Goal: Task Accomplishment & Management: Use online tool/utility

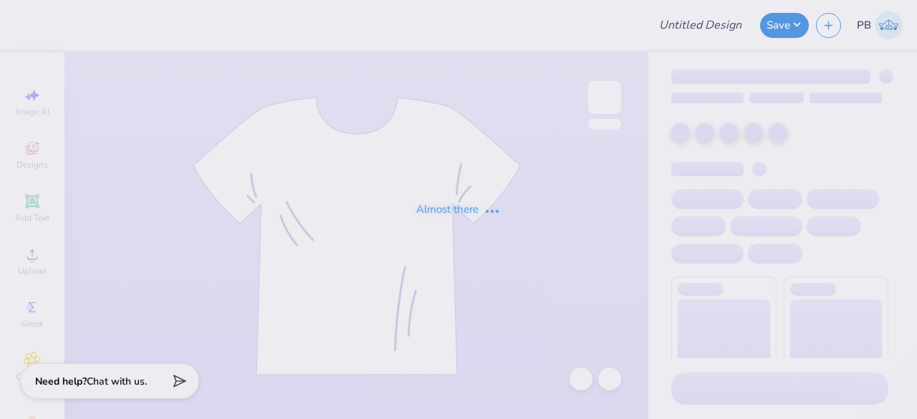
type input "Nike Shirts"
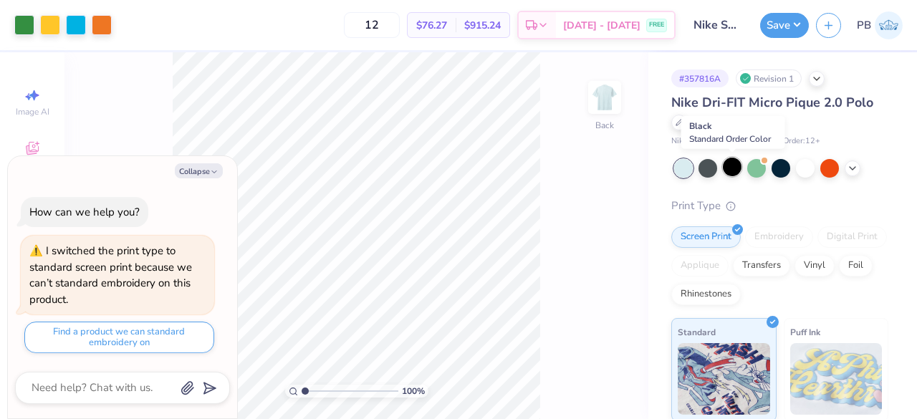
click at [738, 163] on div at bounding box center [732, 167] width 19 height 19
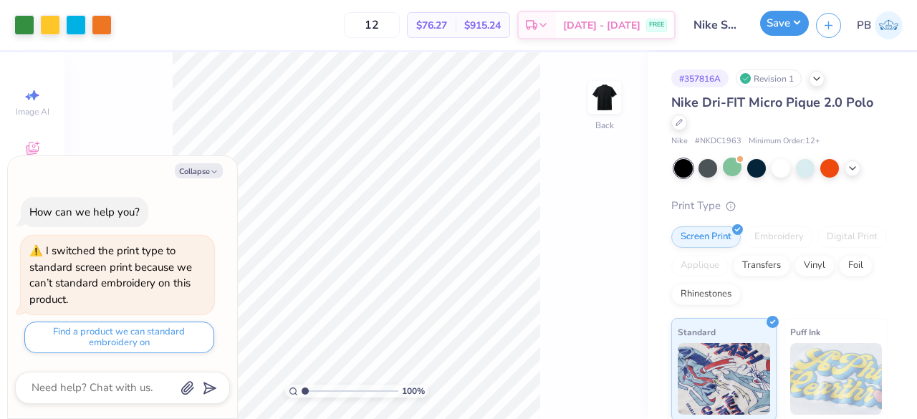
click at [783, 22] on button "Save" at bounding box center [784, 23] width 49 height 25
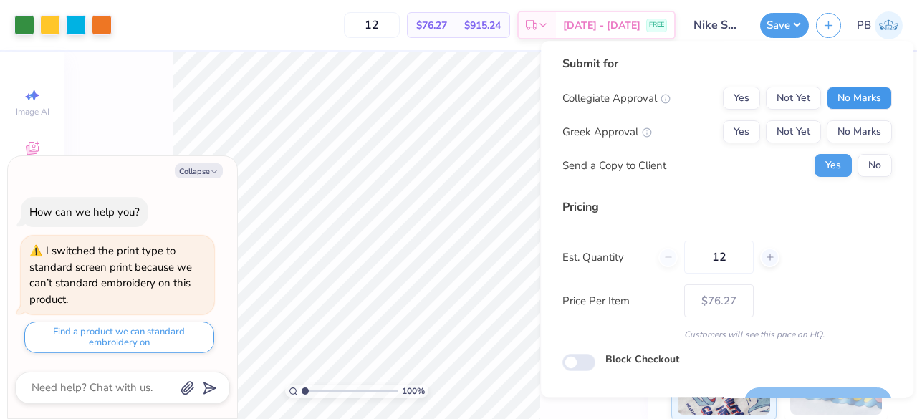
click at [858, 95] on button "No Marks" at bounding box center [859, 98] width 65 height 23
click at [844, 134] on button "No Marks" at bounding box center [859, 131] width 65 height 23
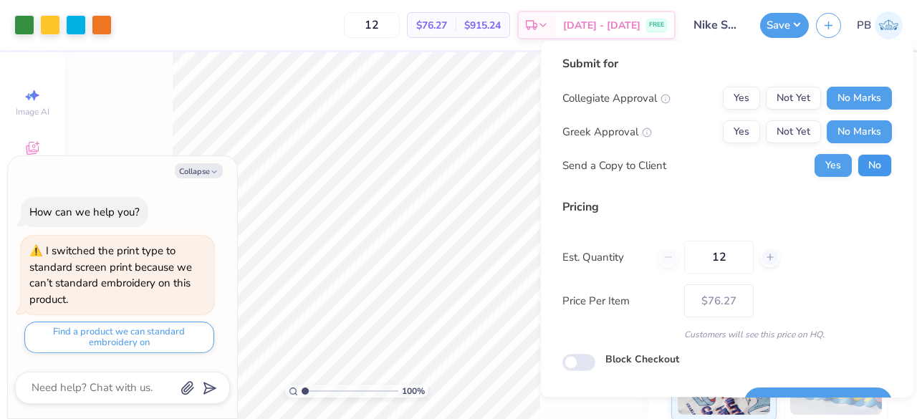
click at [867, 170] on button "No" at bounding box center [875, 165] width 34 height 23
type textarea "x"
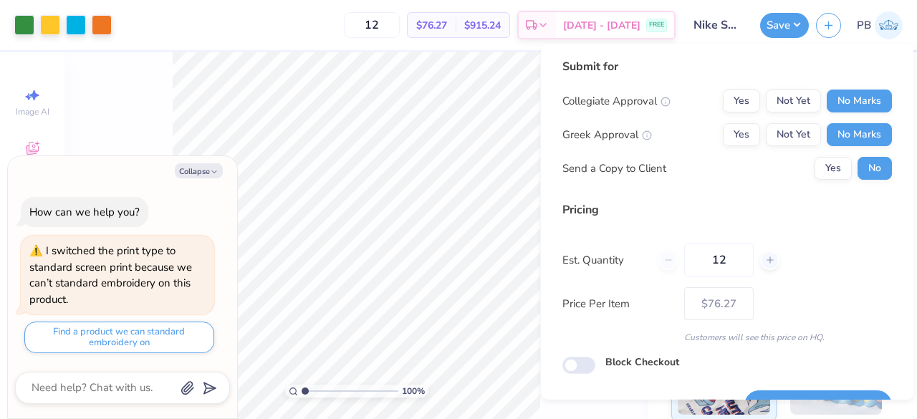
scroll to position [33, 0]
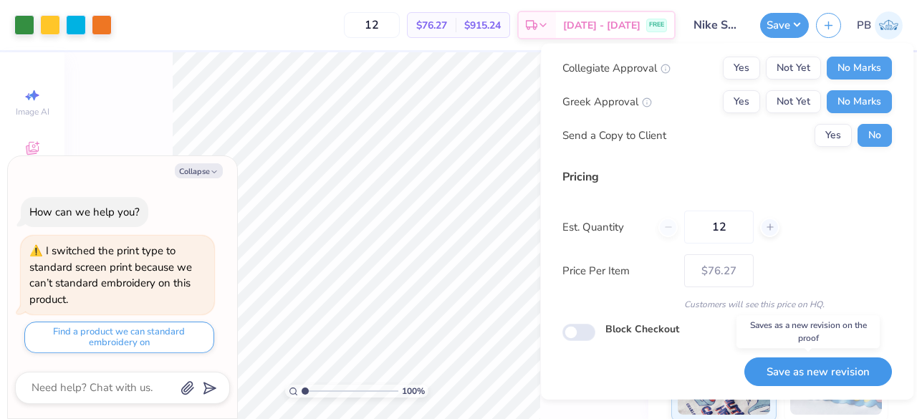
click at [808, 370] on button "Save as new revision" at bounding box center [819, 371] width 148 height 29
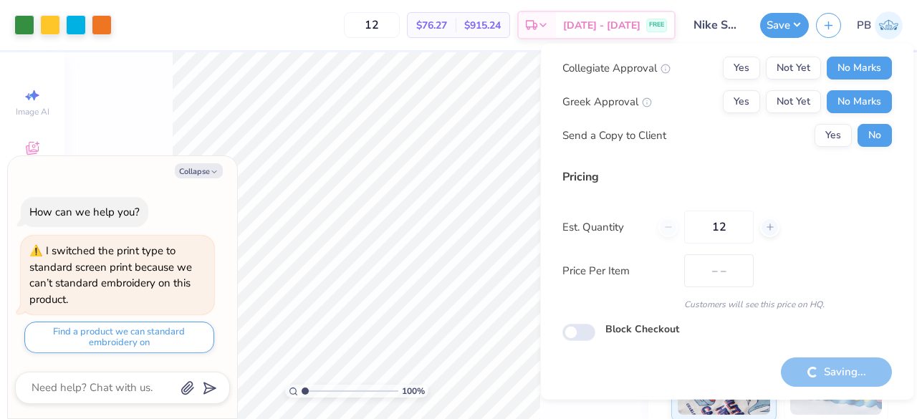
type input "$76.27"
type textarea "x"
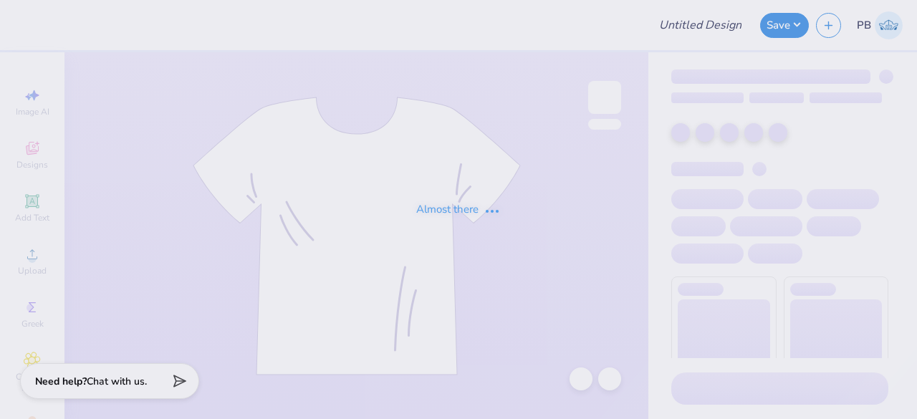
type input "Nike Shirts"
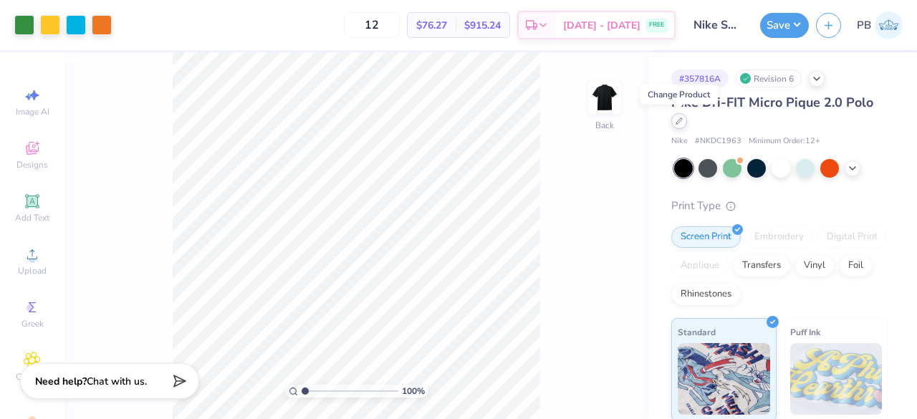
click at [677, 121] on icon at bounding box center [679, 121] width 6 height 6
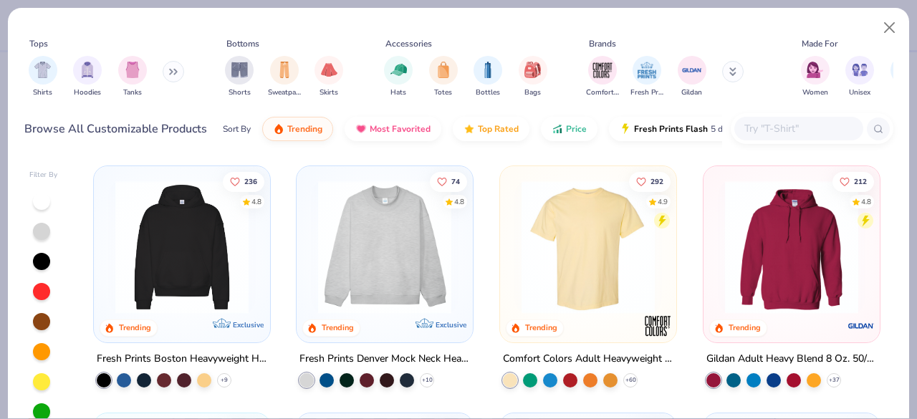
click at [807, 134] on input "text" at bounding box center [798, 128] width 110 height 16
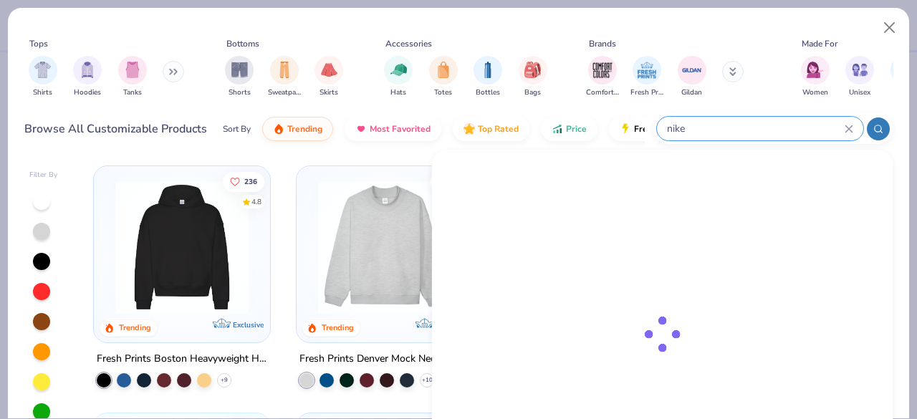
type input "nike"
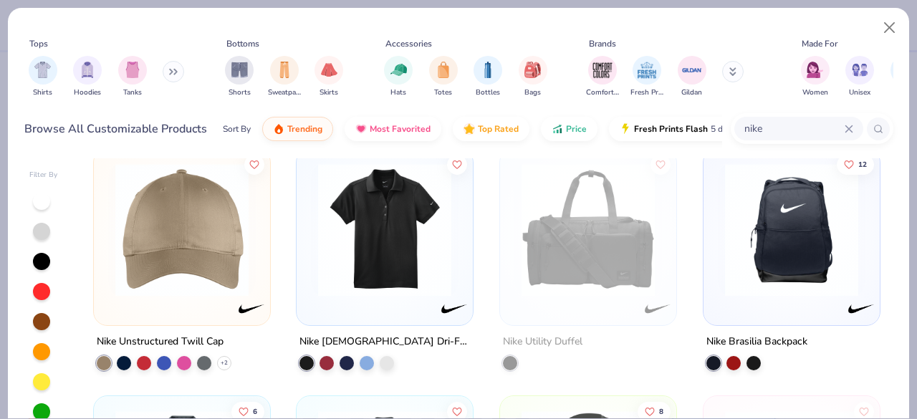
scroll to position [1006, 0]
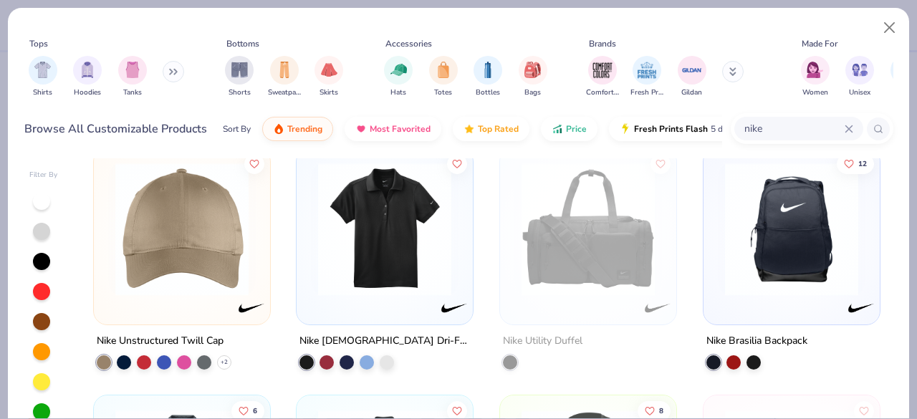
click at [383, 247] on img at bounding box center [385, 229] width 148 height 133
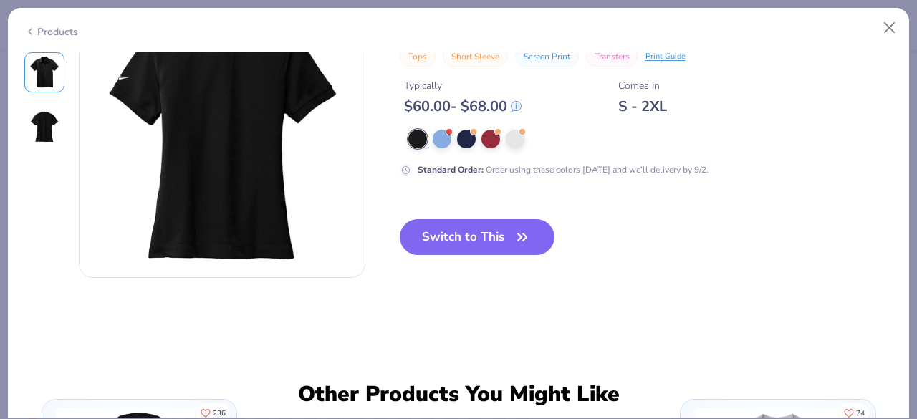
scroll to position [252, 0]
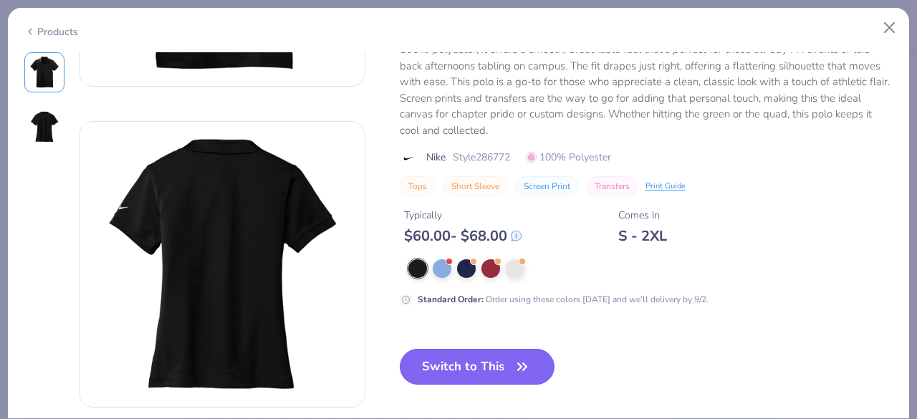
click at [502, 350] on button "Switch to This" at bounding box center [478, 367] width 156 height 36
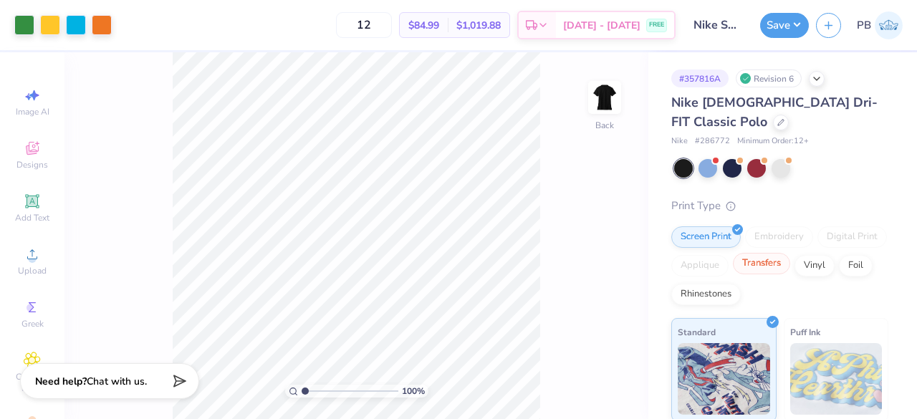
click at [790, 263] on div "Transfers" at bounding box center [761, 263] width 57 height 21
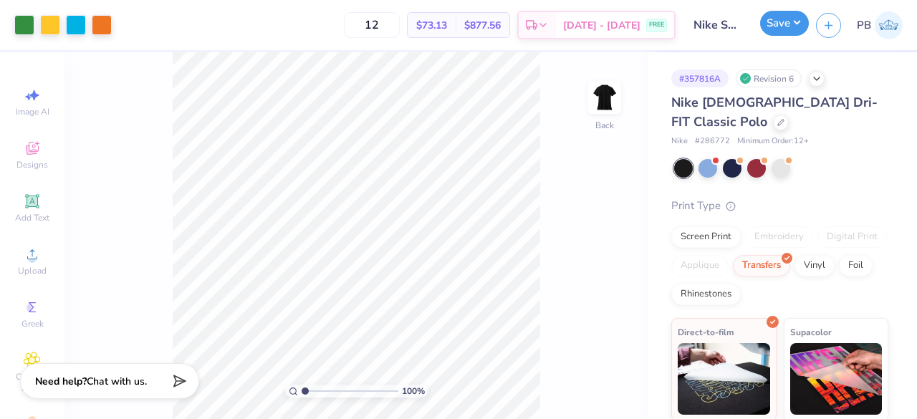
click at [788, 27] on button "Save" at bounding box center [784, 23] width 49 height 25
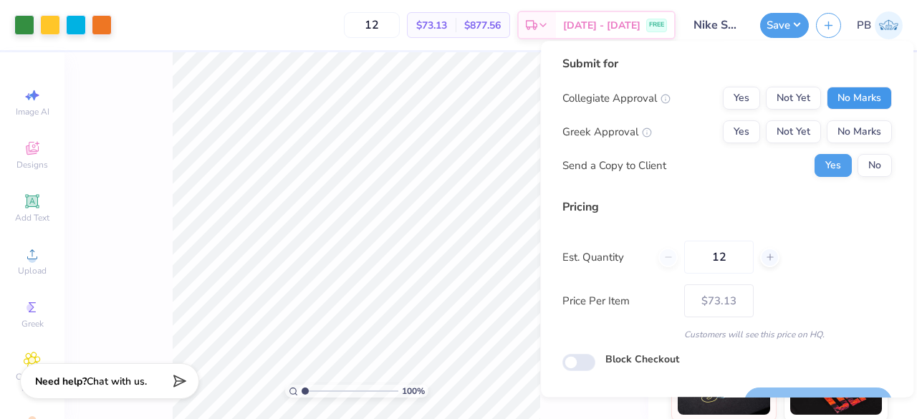
click at [856, 93] on button "No Marks" at bounding box center [859, 98] width 65 height 23
click at [855, 123] on button "No Marks" at bounding box center [859, 131] width 65 height 23
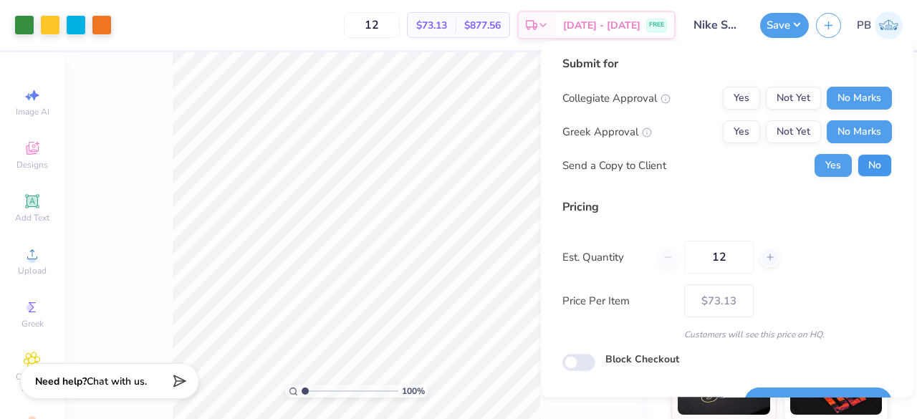
click at [858, 154] on button "No" at bounding box center [875, 165] width 34 height 23
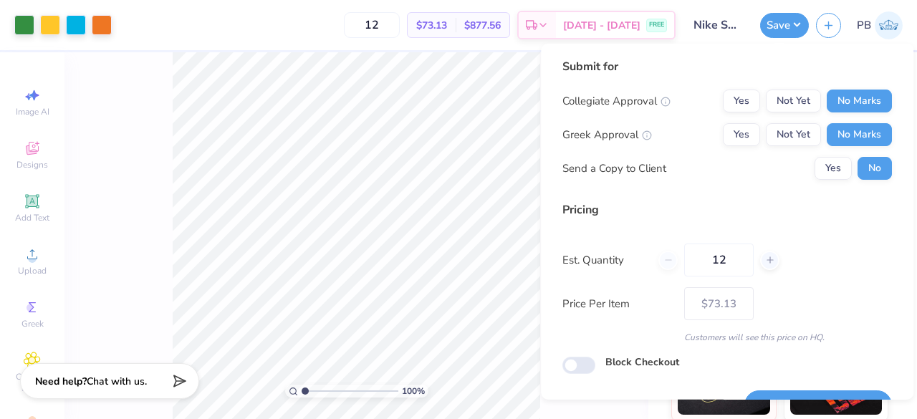
scroll to position [33, 0]
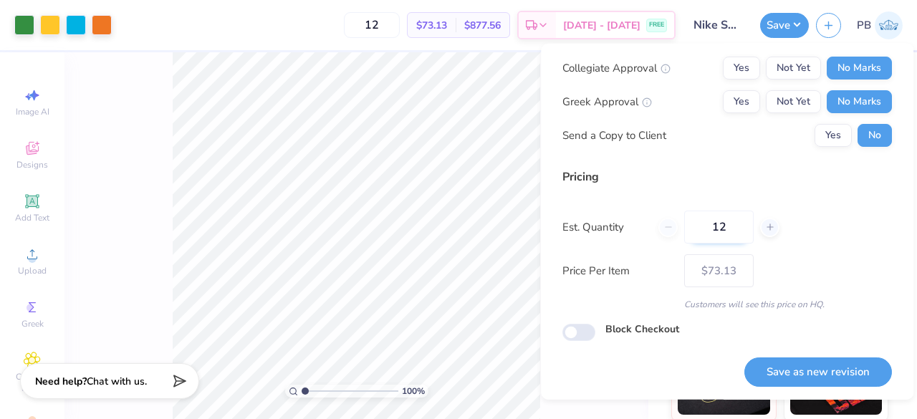
click at [740, 226] on input "12" at bounding box center [719, 227] width 70 height 33
type input "1"
type input "0"
type input "06"
type input "6"
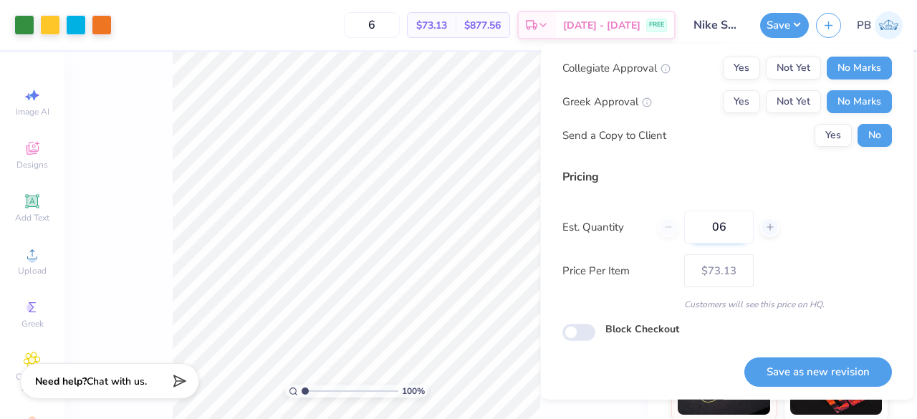
click at [722, 231] on input "06" at bounding box center [719, 227] width 70 height 33
type input "12"
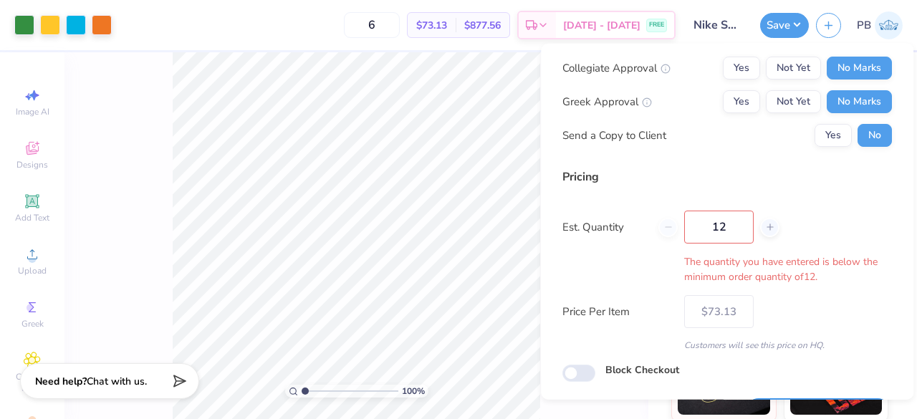
click at [833, 363] on div "Submit for Collegiate Approval Yes Not Yet No Marks Greek Approval Yes Not Yet …" at bounding box center [728, 226] width 330 height 402
type input "12"
click at [734, 234] on input "12" at bounding box center [719, 227] width 70 height 33
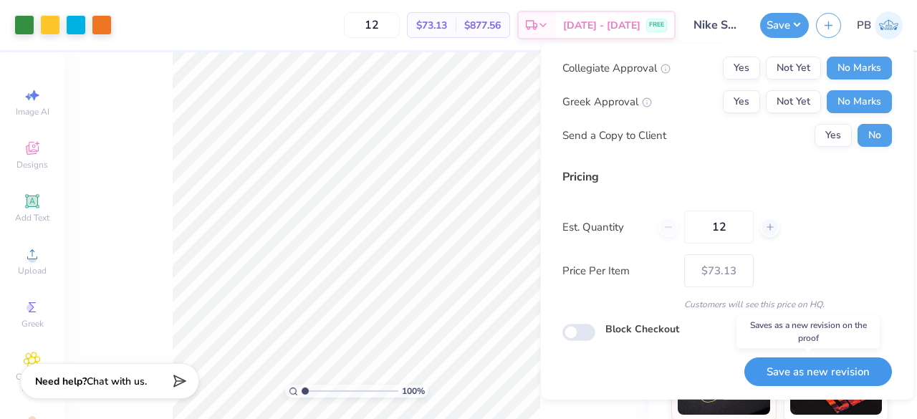
click at [836, 370] on button "Save as new revision" at bounding box center [819, 371] width 148 height 29
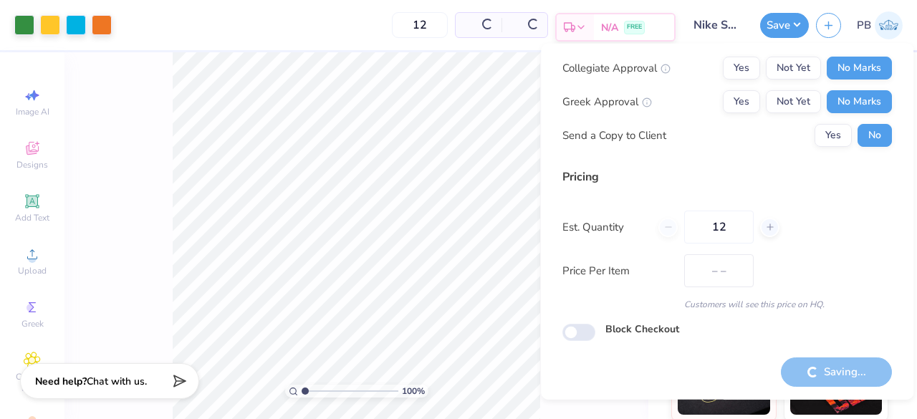
type input "$73.13"
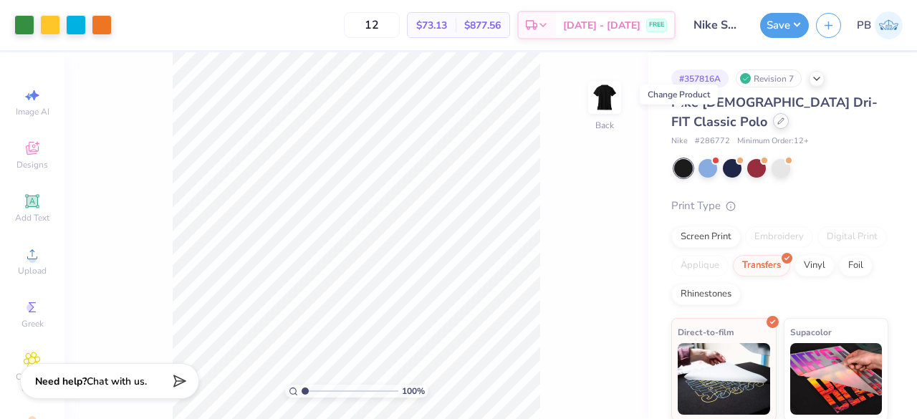
click at [773, 125] on div at bounding box center [781, 121] width 16 height 16
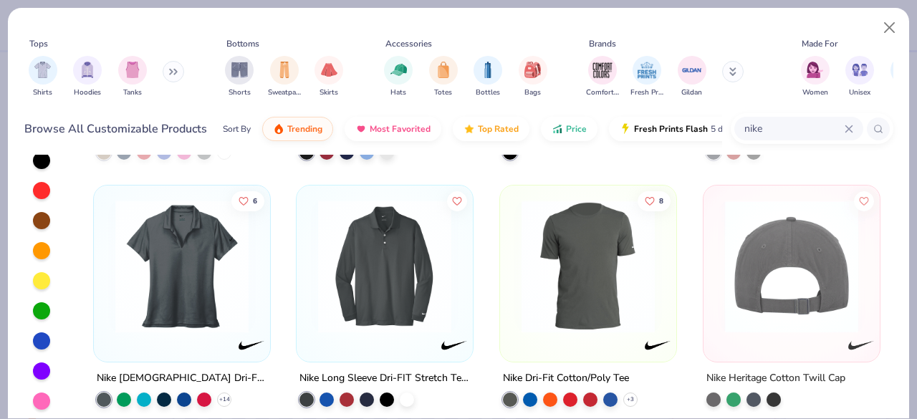
scroll to position [1112, 0]
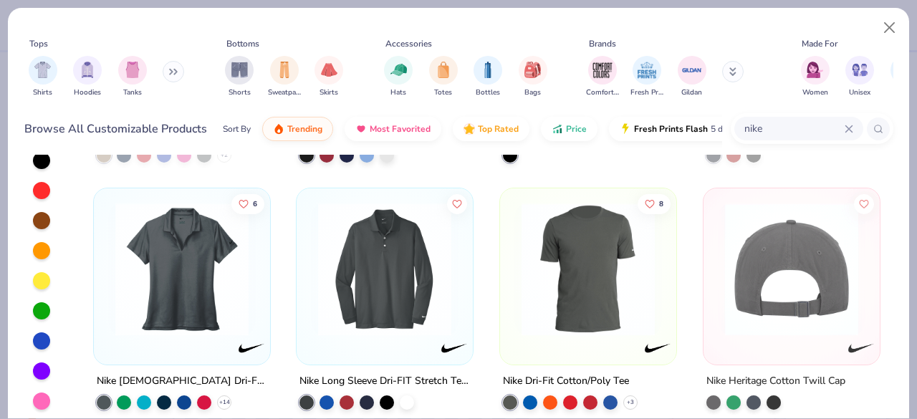
click at [196, 264] on img at bounding box center [182, 269] width 148 height 133
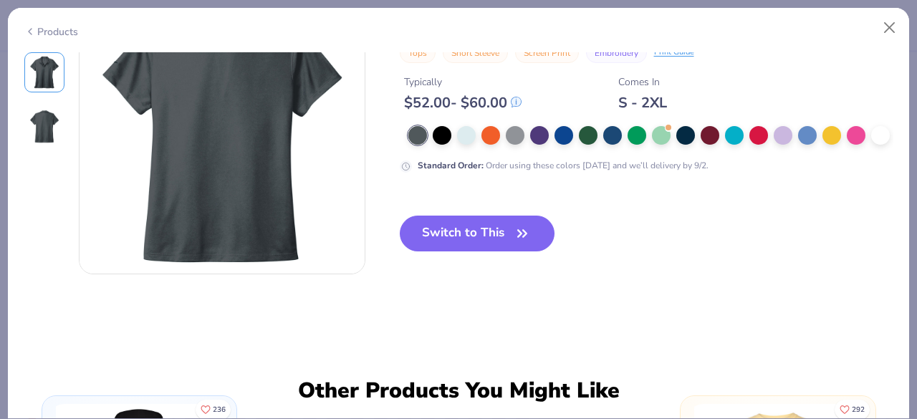
scroll to position [267, 0]
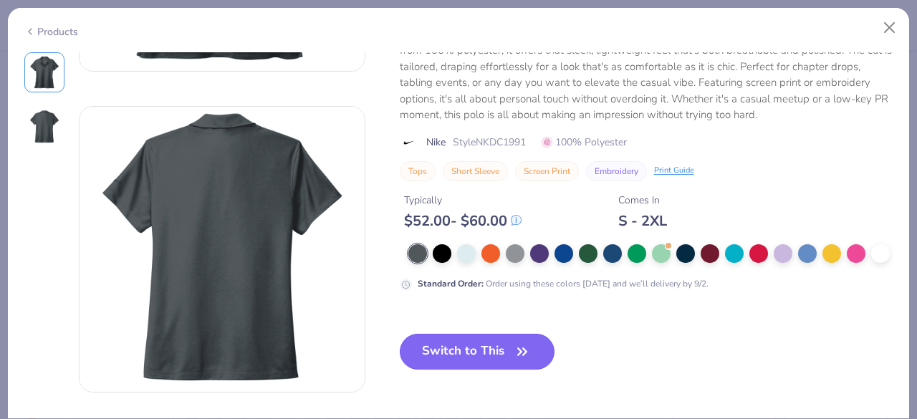
click at [480, 349] on button "Switch to This" at bounding box center [478, 352] width 156 height 36
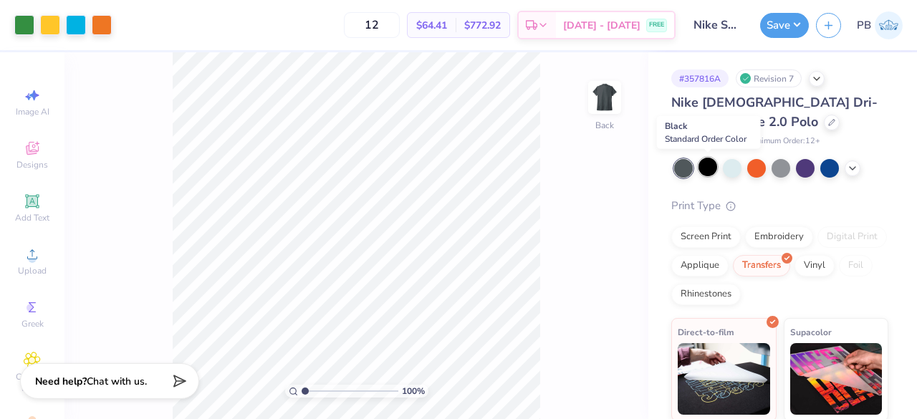
click at [709, 171] on div at bounding box center [708, 167] width 19 height 19
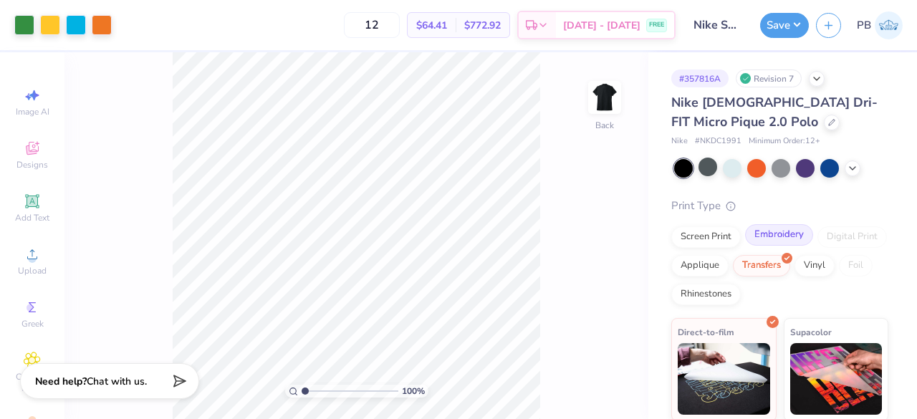
click at [780, 229] on div "Embroidery" at bounding box center [779, 234] width 68 height 21
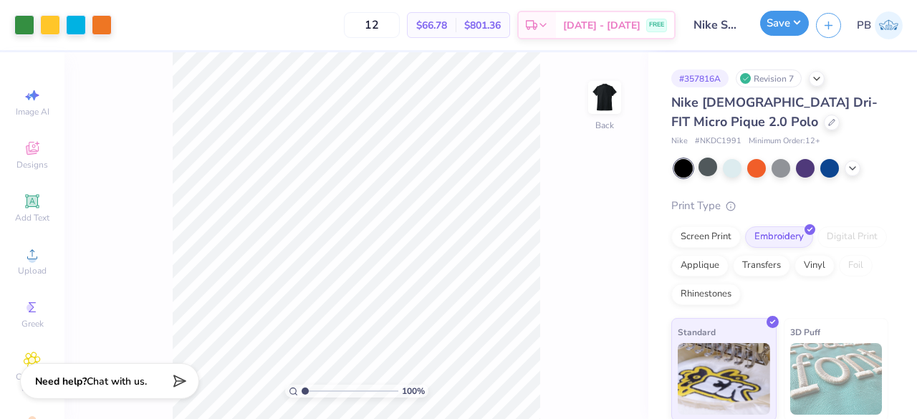
click at [777, 29] on button "Save" at bounding box center [784, 23] width 49 height 25
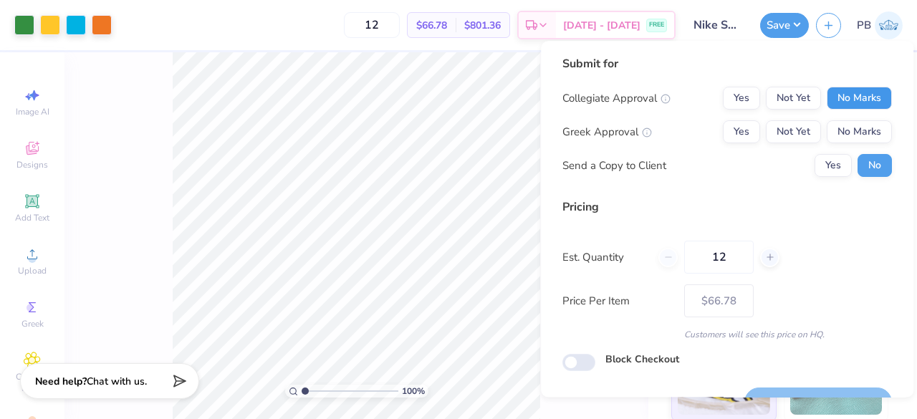
click at [855, 94] on button "No Marks" at bounding box center [859, 98] width 65 height 23
click at [843, 135] on button "No Marks" at bounding box center [859, 131] width 65 height 23
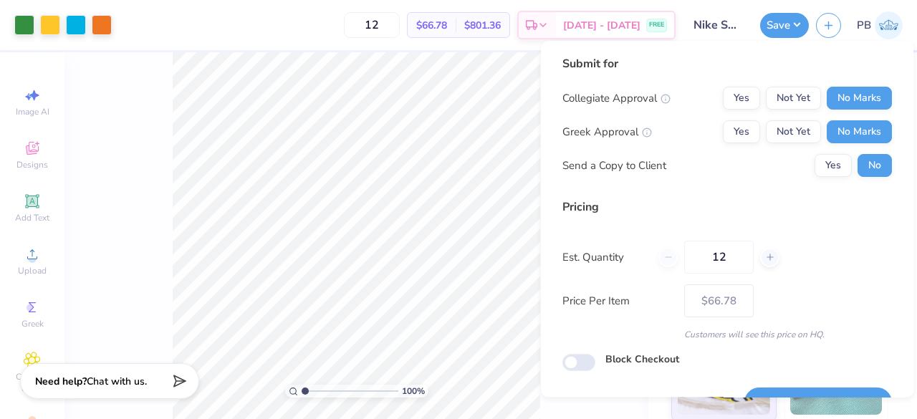
scroll to position [33, 0]
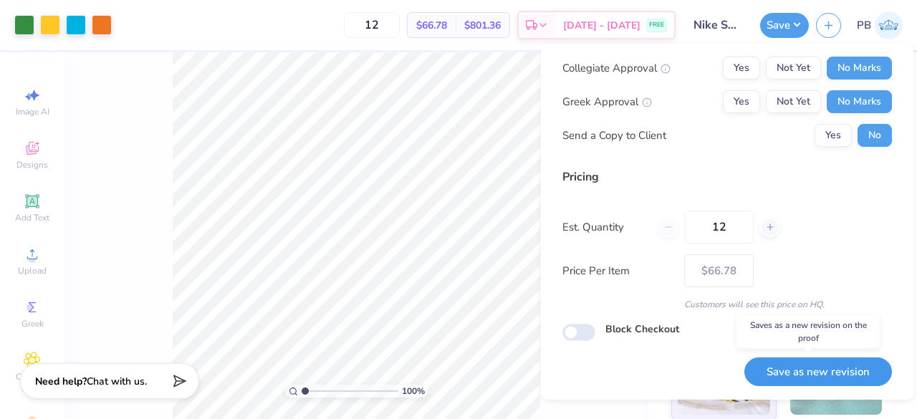
click at [828, 375] on button "Save as new revision" at bounding box center [819, 371] width 148 height 29
type input "– –"
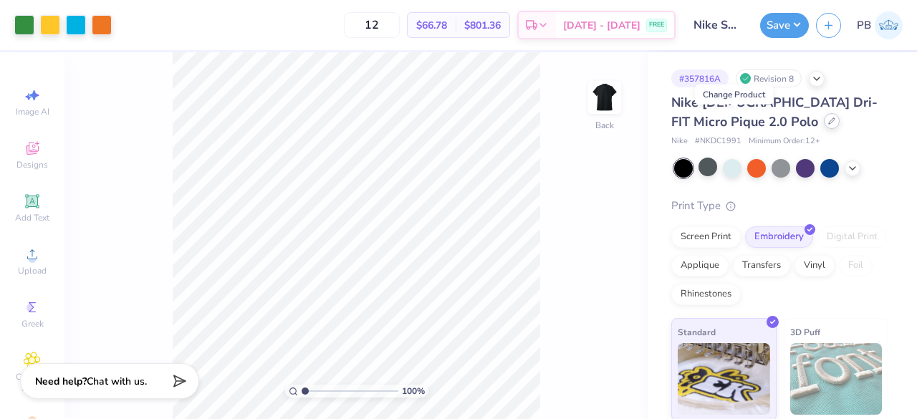
click at [824, 128] on div at bounding box center [832, 121] width 16 height 16
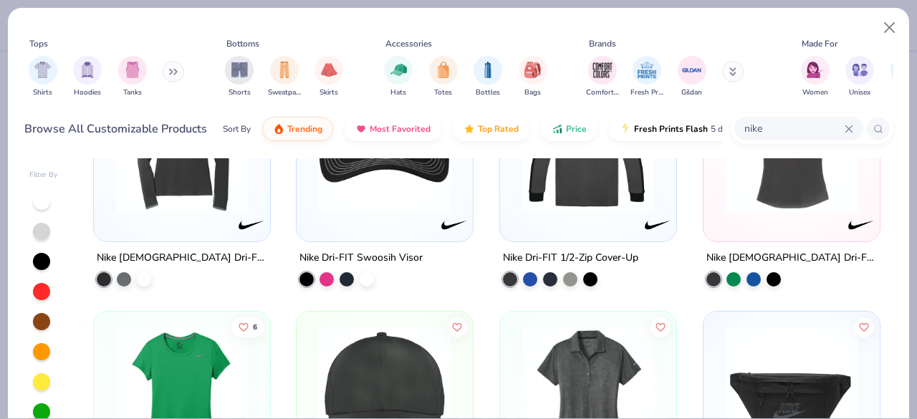
scroll to position [2573, 0]
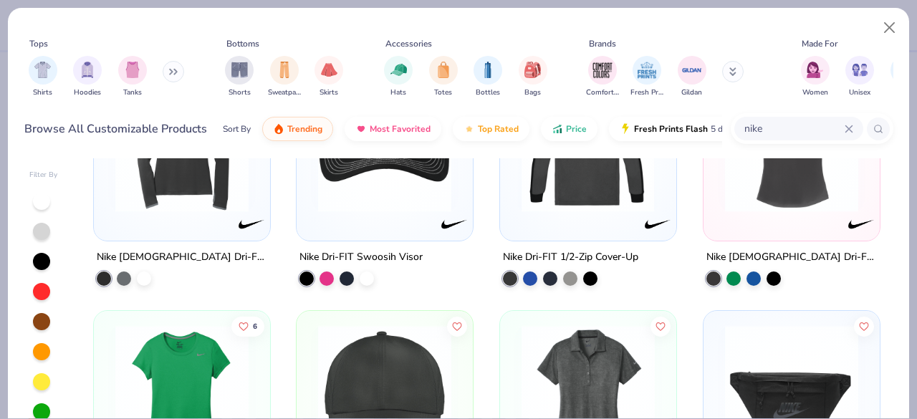
click at [603, 197] on div at bounding box center [588, 144] width 442 height 133
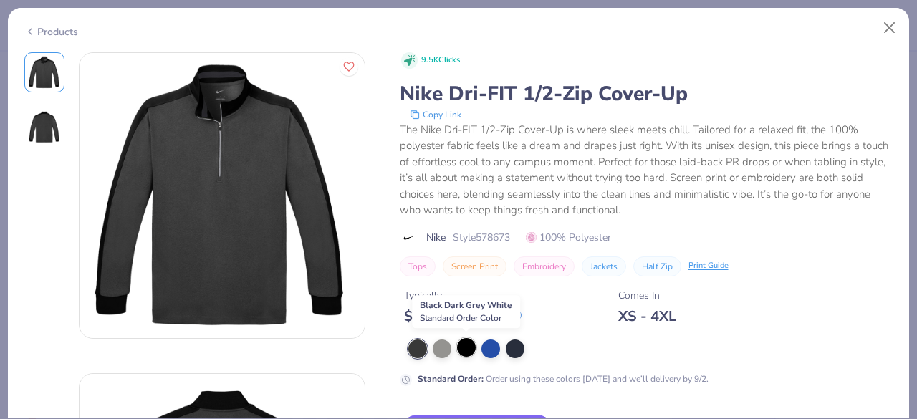
click at [463, 350] on div at bounding box center [466, 347] width 19 height 19
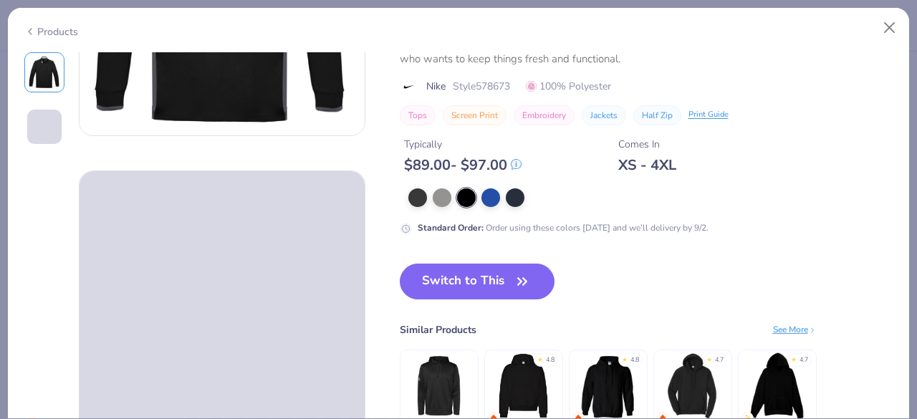
scroll to position [202, 0]
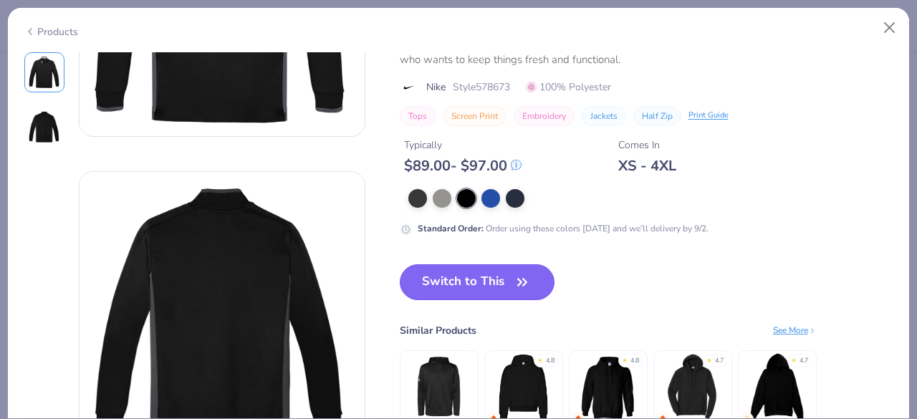
click at [500, 277] on button "Switch to This" at bounding box center [478, 282] width 156 height 36
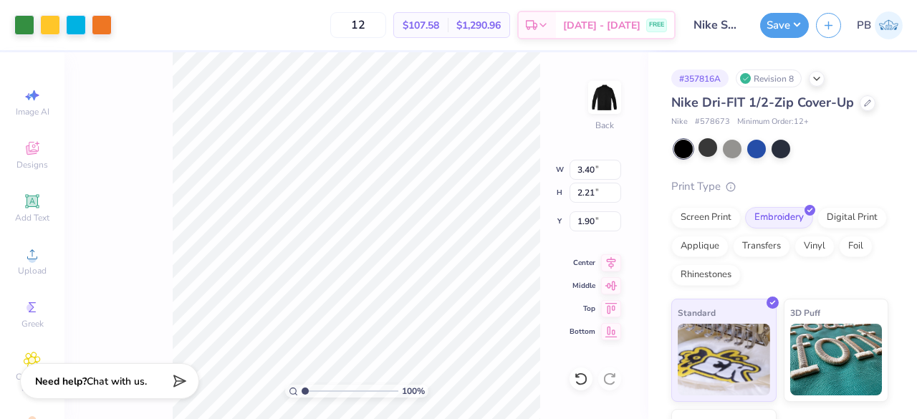
type input "3.00"
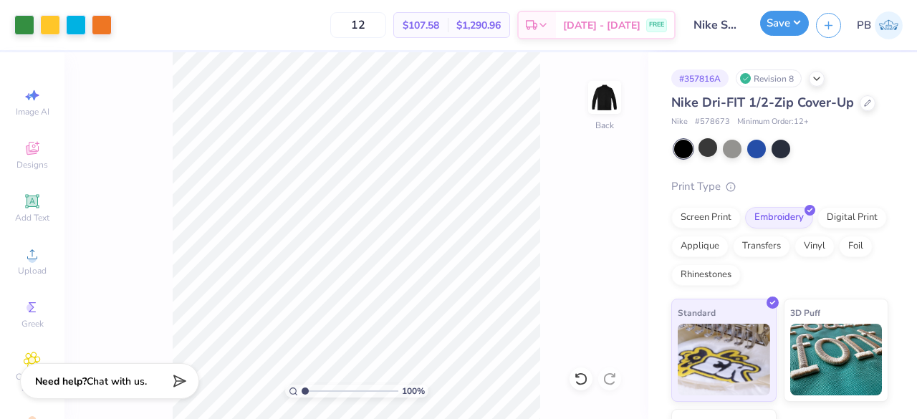
click at [775, 24] on button "Save" at bounding box center [784, 23] width 49 height 25
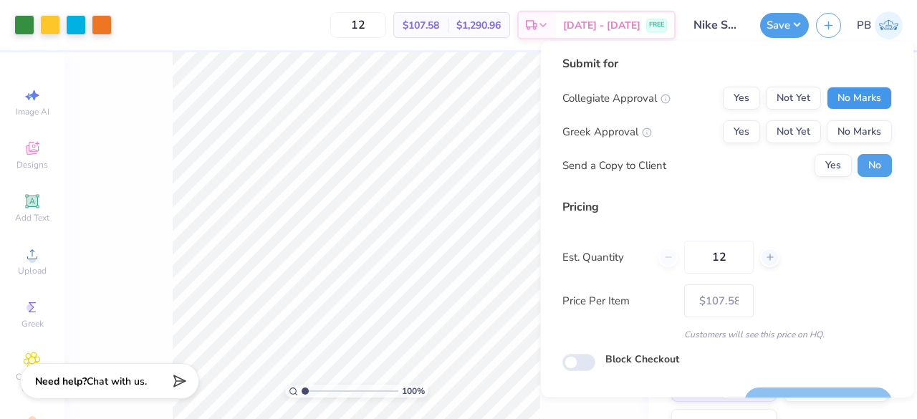
click at [863, 92] on button "No Marks" at bounding box center [859, 98] width 65 height 23
click at [856, 138] on button "No Marks" at bounding box center [859, 131] width 65 height 23
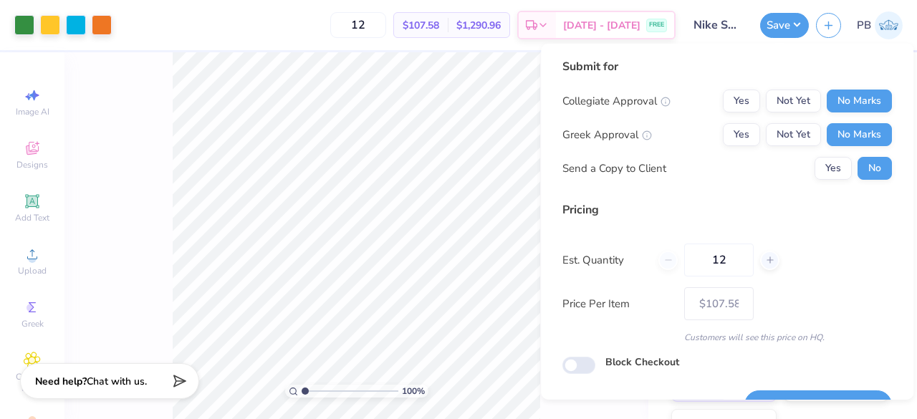
scroll to position [33, 0]
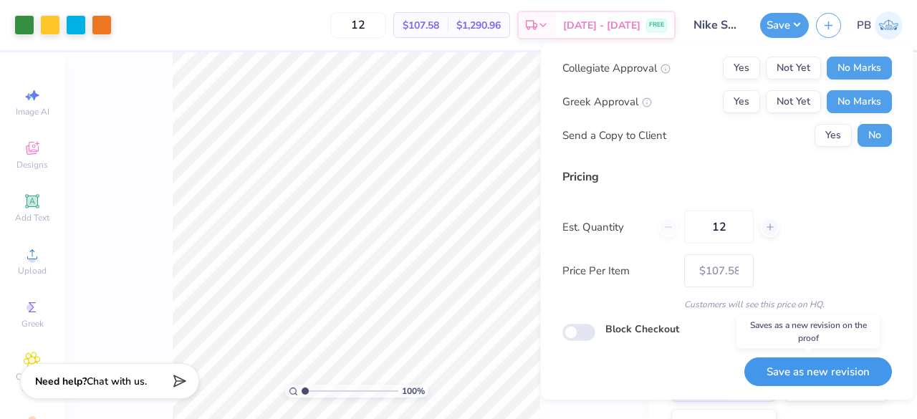
click at [775, 368] on button "Save as new revision" at bounding box center [819, 371] width 148 height 29
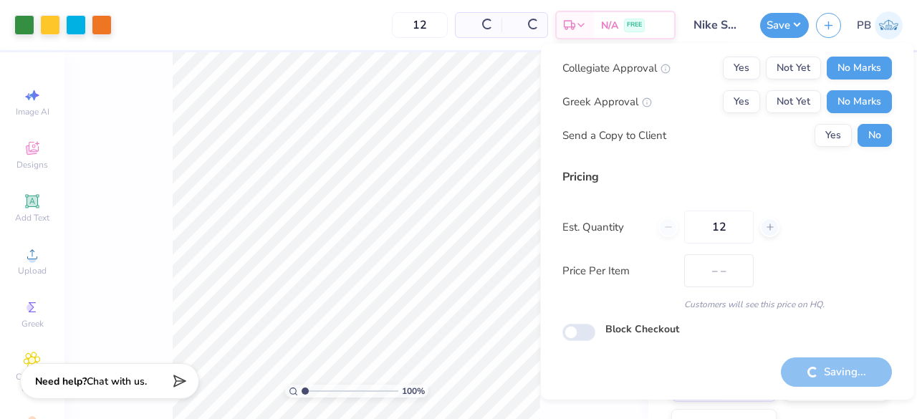
type input "$107.58"
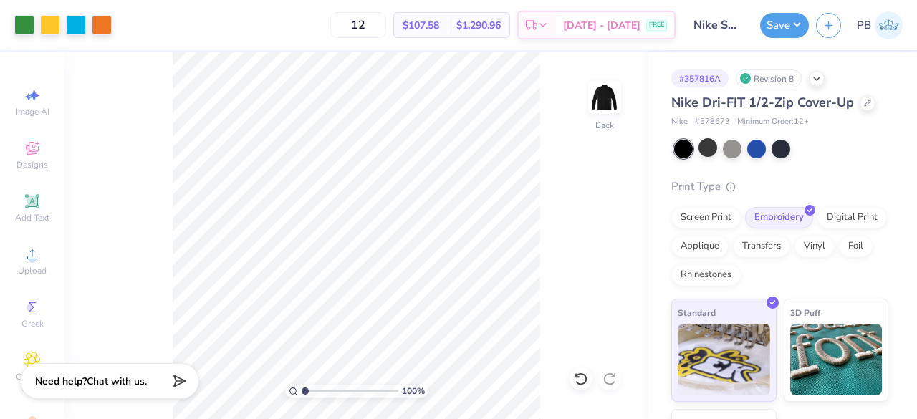
click at [729, 125] on div "Nike # 578673 Minimum Order: 12 +" at bounding box center [779, 122] width 217 height 12
copy span "# 578673"
